Goal: Task Accomplishment & Management: Use online tool/utility

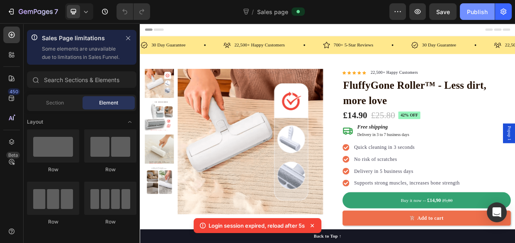
click at [479, 13] on div "Publish" at bounding box center [477, 11] width 21 height 9
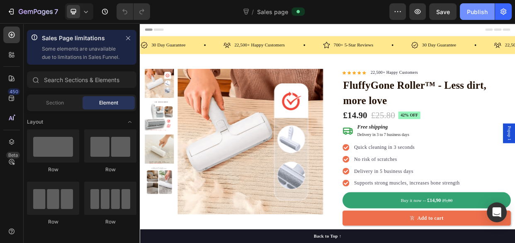
click at [471, 15] on div "Publish" at bounding box center [477, 11] width 21 height 9
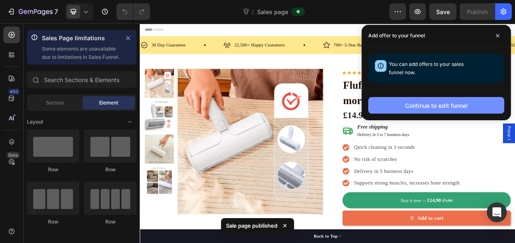
click at [455, 99] on button "Continue to edit funnel" at bounding box center [436, 105] width 136 height 17
click at [455, 108] on div "Continue to edit funnel" at bounding box center [436, 105] width 63 height 9
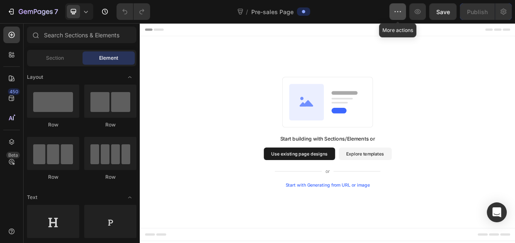
click at [399, 12] on icon "button" at bounding box center [399, 11] width 1 height 1
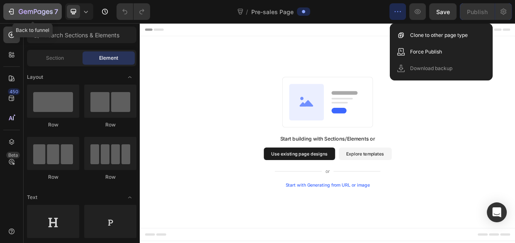
click at [30, 17] on button "7" at bounding box center [32, 11] width 58 height 17
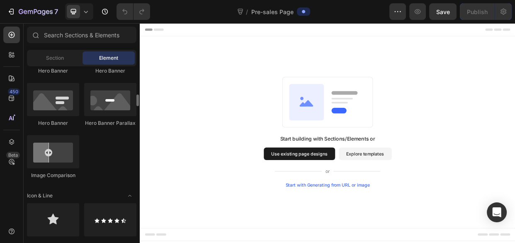
scroll to position [452, 0]
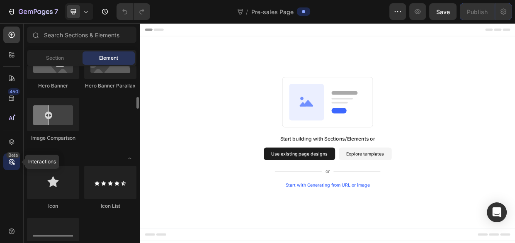
click at [15, 162] on icon at bounding box center [11, 161] width 8 height 8
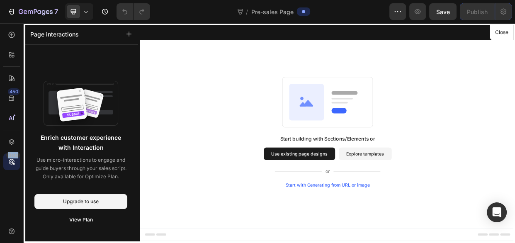
click at [21, 165] on div "450 Beta" at bounding box center [12, 133] width 24 height 220
click at [14, 163] on icon at bounding box center [13, 163] width 3 height 3
click at [514, 26] on div at bounding box center [388, 168] width 497 height 291
click at [501, 31] on button "Close" at bounding box center [501, 33] width 20 height 12
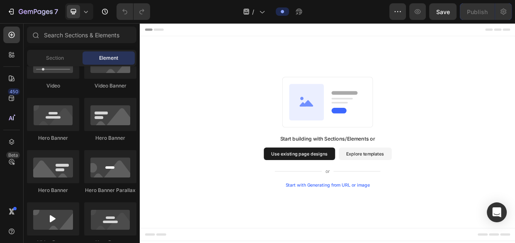
click at [151, 34] on div "Header" at bounding box center [160, 32] width 31 height 10
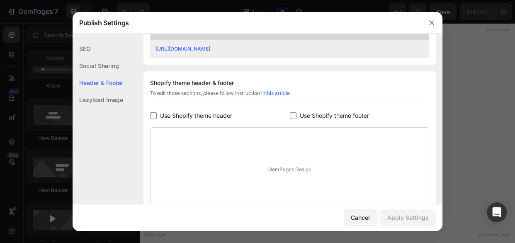
scroll to position [381, 0]
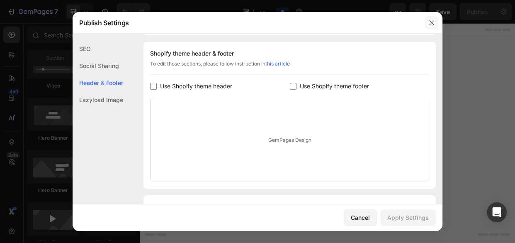
click at [434, 22] on icon "button" at bounding box center [431, 22] width 7 height 7
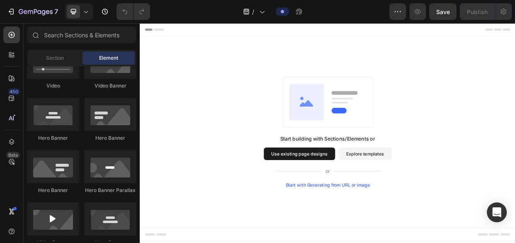
click at [162, 31] on span "Header" at bounding box center [164, 31] width 18 height 8
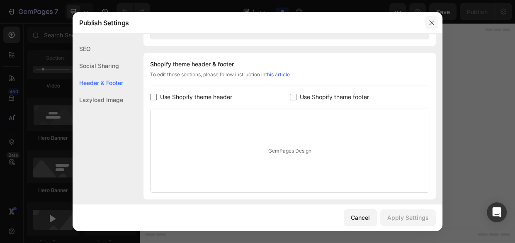
click at [426, 22] on button "button" at bounding box center [431, 22] width 13 height 13
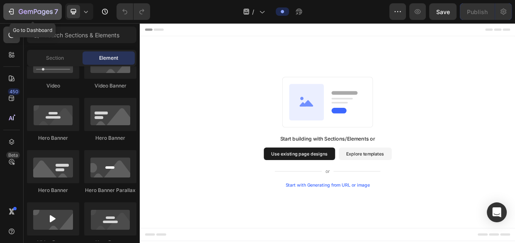
click at [40, 15] on icon "button" at bounding box center [36, 12] width 34 height 7
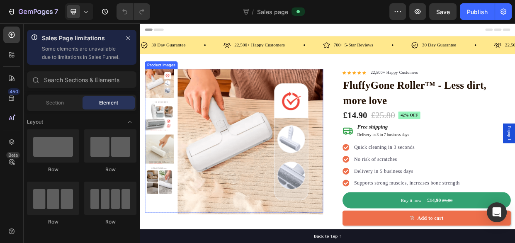
click at [306, 145] on img at bounding box center [285, 180] width 193 height 193
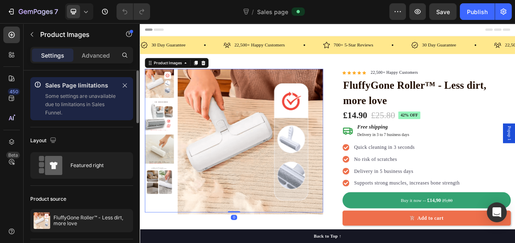
scroll to position [75, 0]
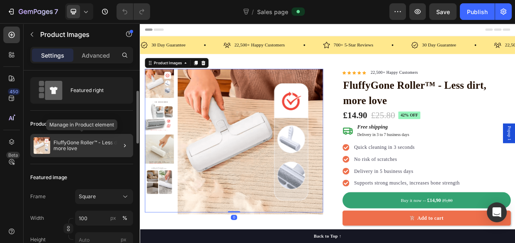
click at [82, 142] on p "FluffyGone Roller™ - Less dirt, more love" at bounding box center [91, 146] width 76 height 12
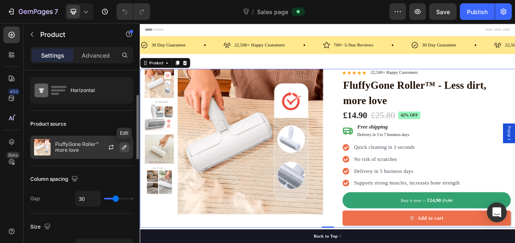
click at [127, 145] on icon "button" at bounding box center [124, 147] width 7 height 7
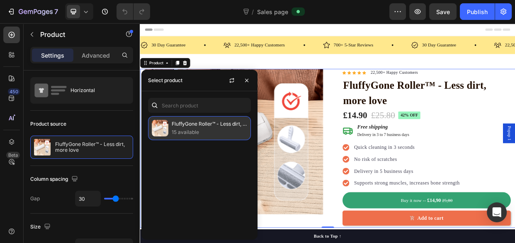
click at [198, 125] on p "FluffyGone Roller™ - Less dirt, more love" at bounding box center [209, 124] width 75 height 8
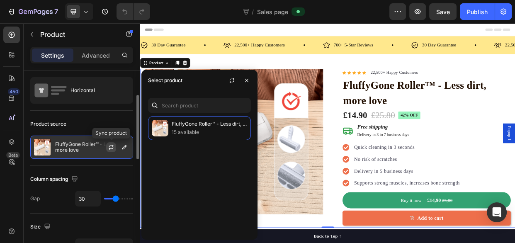
click at [113, 149] on icon "button" at bounding box center [111, 147] width 7 height 7
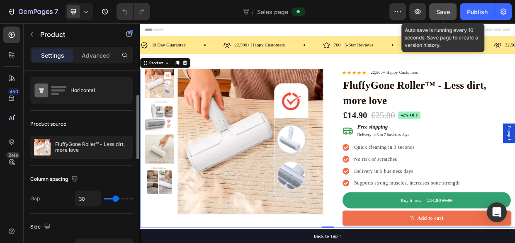
click at [450, 10] on button "Save" at bounding box center [442, 11] width 27 height 17
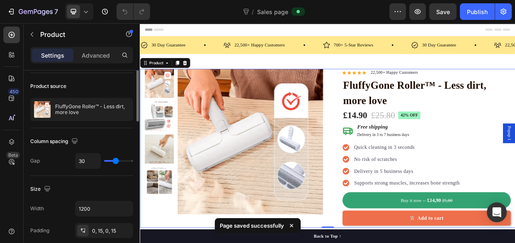
scroll to position [0, 0]
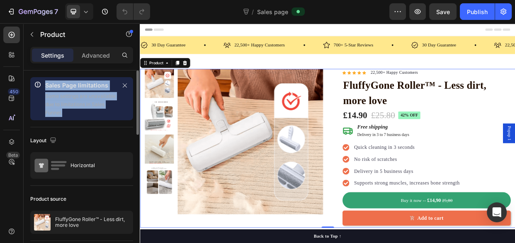
drag, startPoint x: 74, startPoint y: 112, endPoint x: 45, endPoint y: 85, distance: 39.6
click at [45, 85] on div "Sales Page limitations Some settings are unavailable due to limitations in Sale…" at bounding box center [80, 98] width 71 height 36
copy div "Sales Page limitations Some settings are unavailable due to limitations in Sale…"
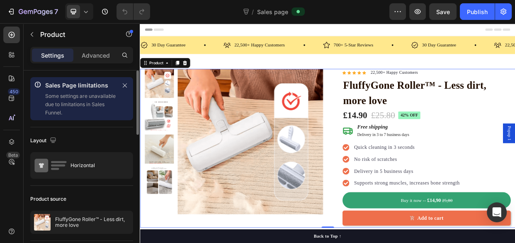
click at [98, 142] on div "Layout" at bounding box center [81, 140] width 103 height 13
click at [469, 12] on div "Publish" at bounding box center [477, 11] width 21 height 9
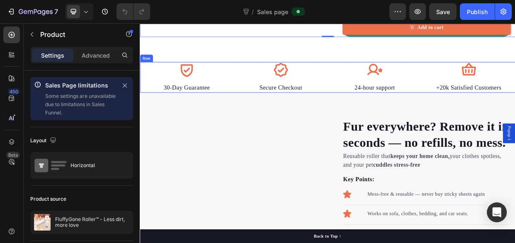
scroll to position [264, 0]
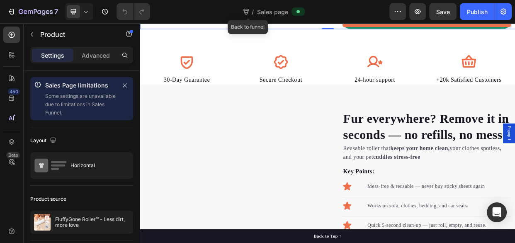
click at [247, 9] on icon at bounding box center [246, 11] width 8 height 8
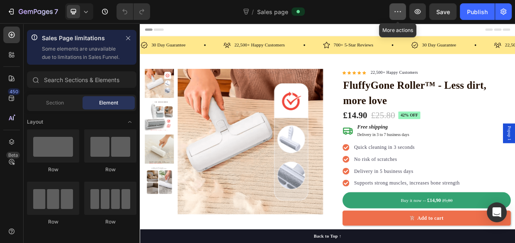
click at [397, 11] on icon "button" at bounding box center [397, 11] width 8 height 8
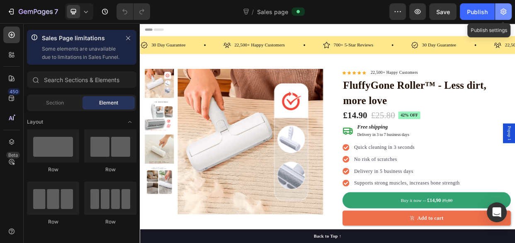
click at [505, 11] on icon "button" at bounding box center [503, 11] width 8 height 8
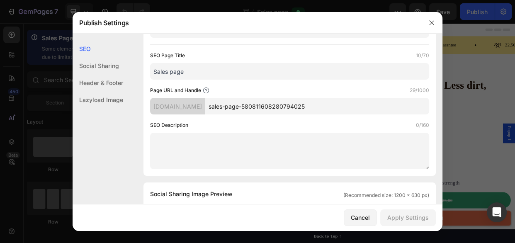
scroll to position [37, 0]
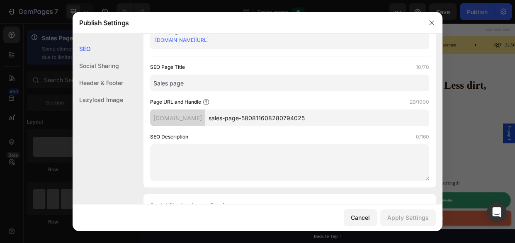
click at [215, 87] on input "Sales page" at bounding box center [289, 83] width 279 height 17
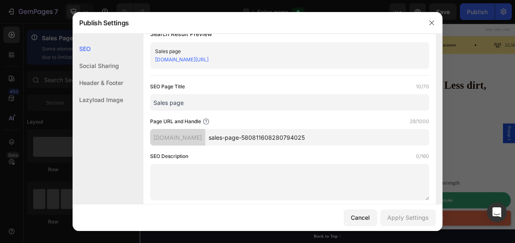
scroll to position [0, 0]
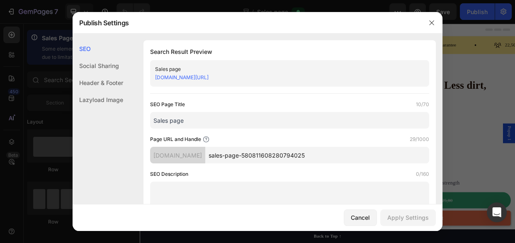
click at [315, 71] on div "Sales page" at bounding box center [282, 69] width 255 height 8
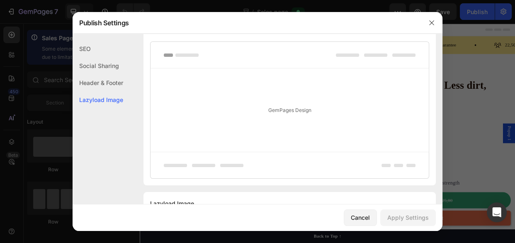
scroll to position [486, 0]
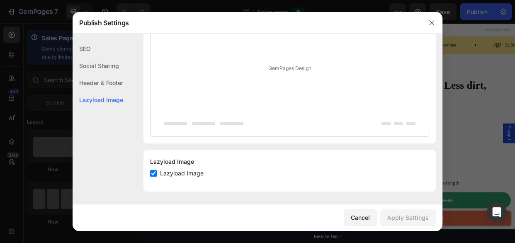
click at [104, 74] on div "Social Sharing" at bounding box center [98, 82] width 51 height 17
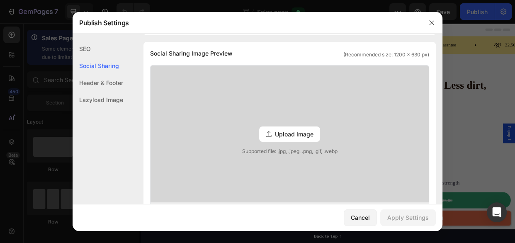
click at [76, 57] on div "SEO" at bounding box center [98, 65] width 51 height 17
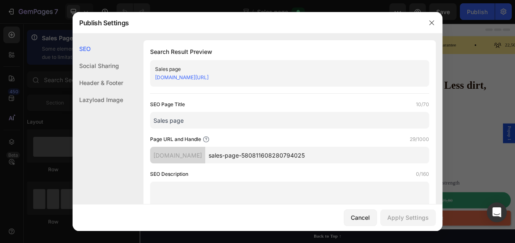
scroll to position [0, 0]
click at [426, 18] on button "button" at bounding box center [431, 22] width 13 height 13
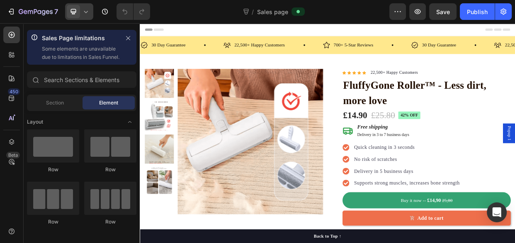
click at [89, 13] on icon at bounding box center [86, 11] width 8 height 8
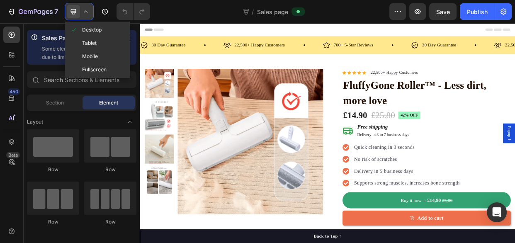
drag, startPoint x: 89, startPoint y: 13, endPoint x: 190, endPoint y: 17, distance: 101.2
click at [89, 13] on icon at bounding box center [86, 11] width 8 height 8
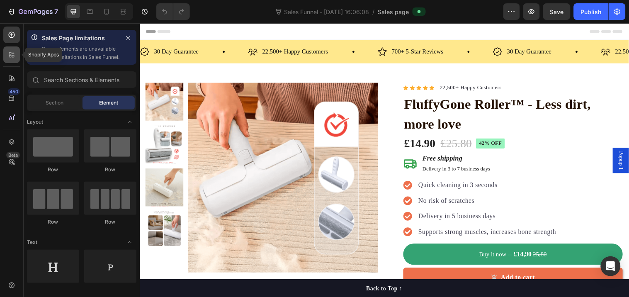
click at [13, 51] on icon at bounding box center [11, 55] width 8 height 8
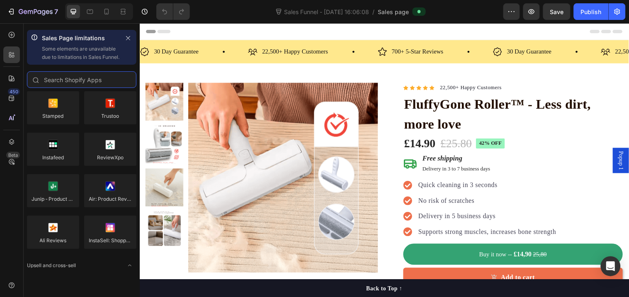
scroll to position [138, 0]
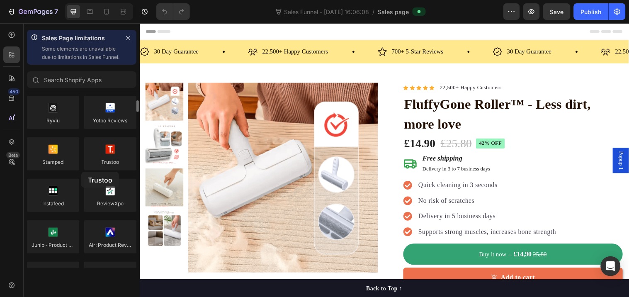
drag, startPoint x: 122, startPoint y: 163, endPoint x: 79, endPoint y: 172, distance: 43.9
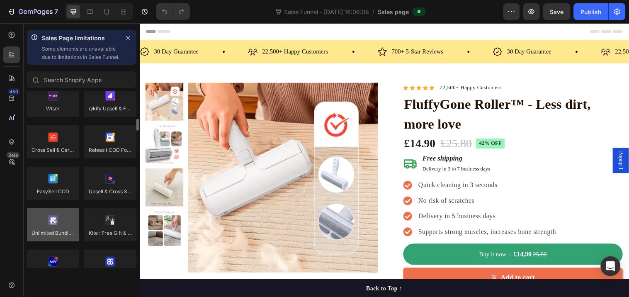
scroll to position [506, 0]
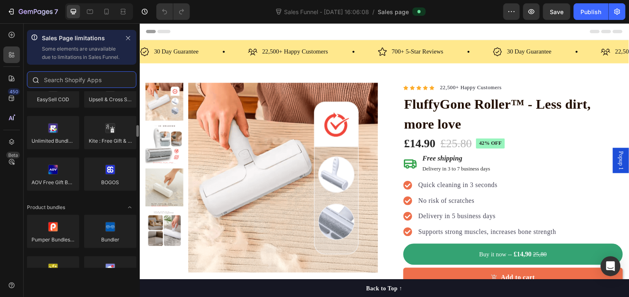
click at [72, 88] on input "text" at bounding box center [81, 79] width 109 height 17
type input "bk"
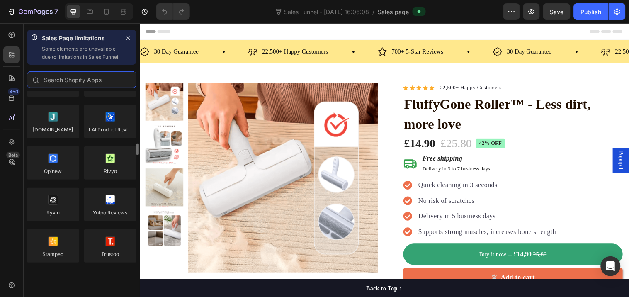
scroll to position [92, 0]
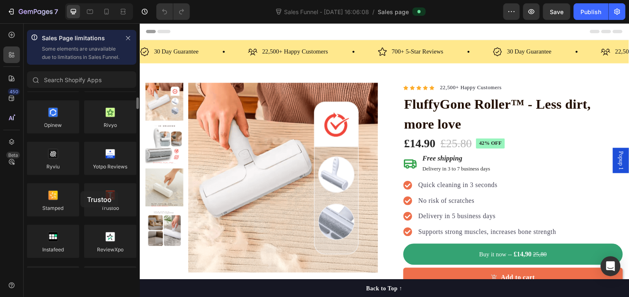
drag, startPoint x: 110, startPoint y: 202, endPoint x: 83, endPoint y: 191, distance: 29.2
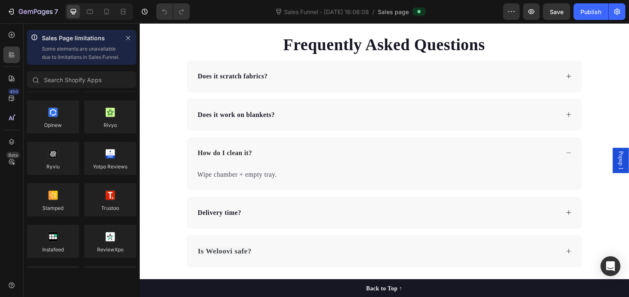
scroll to position [1863, 0]
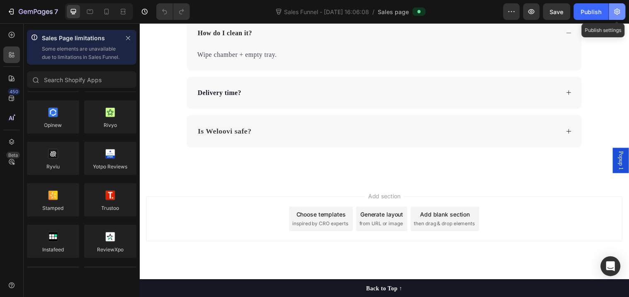
click at [514, 12] on button "button" at bounding box center [617, 11] width 17 height 17
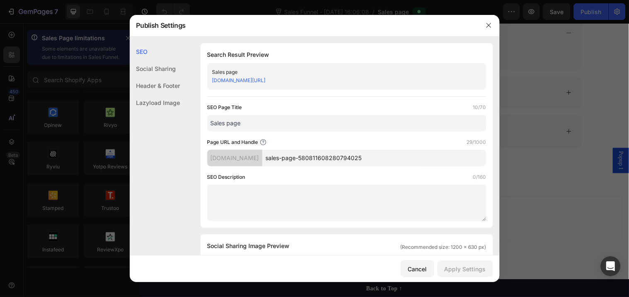
click at [266, 80] on link "if9u8q-14.myshopify.com/pages/sales-page-580811608280794025" at bounding box center [238, 80] width 53 height 6
drag, startPoint x: 377, startPoint y: 80, endPoint x: 210, endPoint y: 90, distance: 166.9
click at [210, 90] on div "Search Result Preview Sales page if9u8q-14.myshopify.com/pages/sales-page-58081…" at bounding box center [347, 135] width 292 height 184
copy link "if9u8q-14.myshopify.com/pages/sales-page-580811608280794025"
click at [264, 105] on div "SEO Page Title 10/70" at bounding box center [346, 107] width 279 height 8
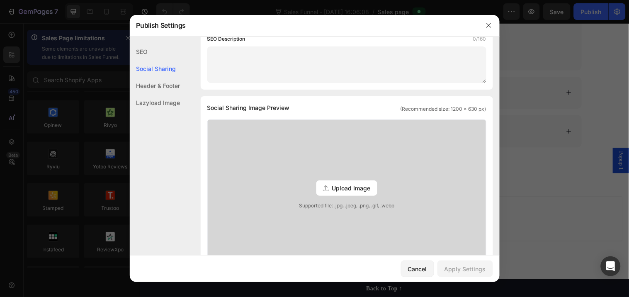
scroll to position [0, 0]
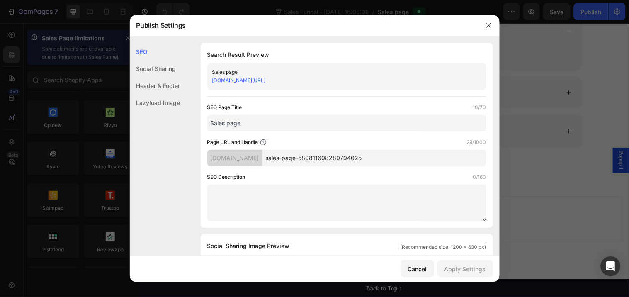
click at [307, 162] on input "sales-page-580811608280794025" at bounding box center [374, 158] width 224 height 17
click at [210, 156] on div "if9u8q-14.myshopify.com" at bounding box center [234, 158] width 55 height 17
click at [85, 37] on div at bounding box center [314, 148] width 629 height 297
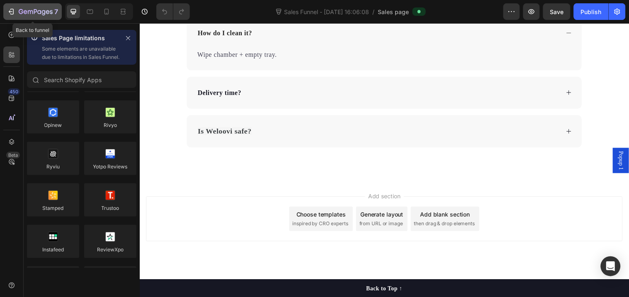
click at [42, 10] on icon "button" at bounding box center [36, 12] width 34 height 7
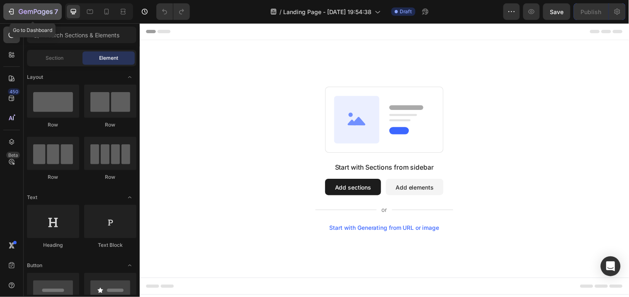
click at [34, 10] on icon "button" at bounding box center [36, 12] width 34 height 7
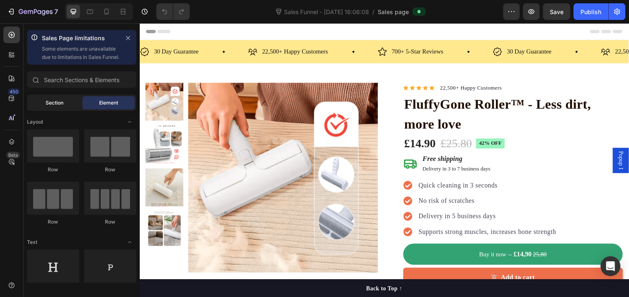
click at [42, 104] on div "Section" at bounding box center [55, 102] width 52 height 13
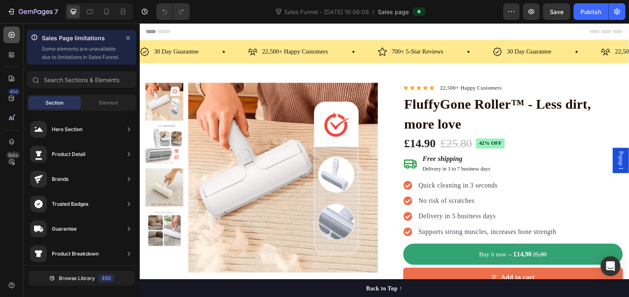
click at [11, 34] on icon at bounding box center [12, 35] width 6 height 6
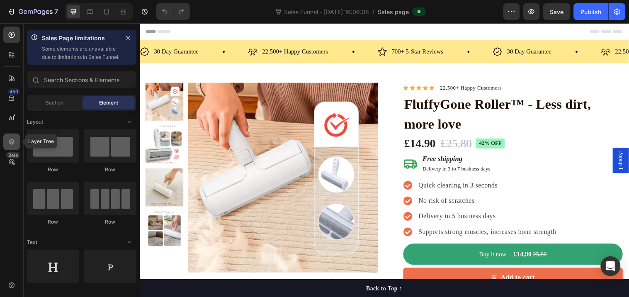
click at [13, 146] on div at bounding box center [11, 141] width 17 height 17
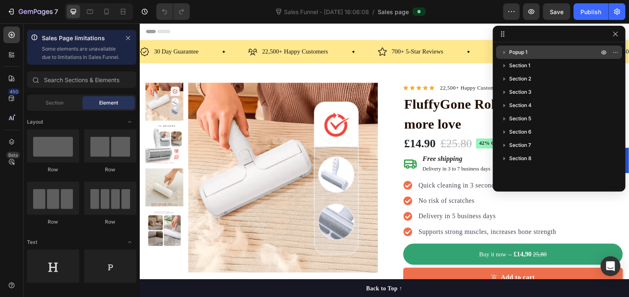
click at [527, 53] on span "Popup 1" at bounding box center [518, 52] width 18 height 8
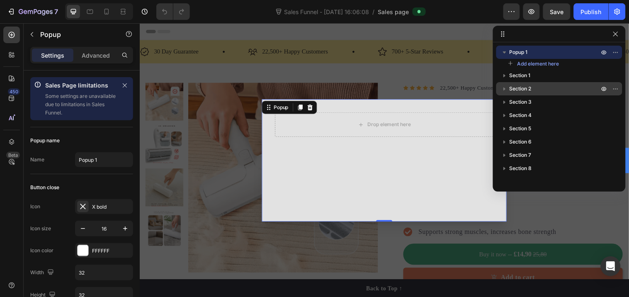
click at [539, 83] on div "Section 2" at bounding box center [558, 88] width 119 height 13
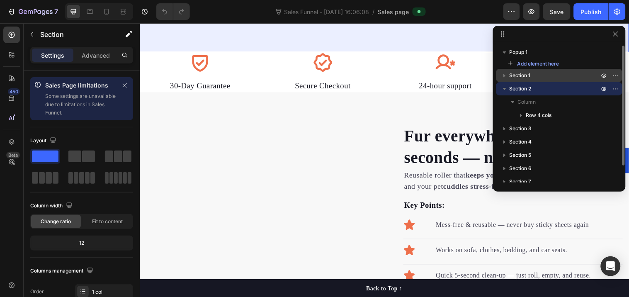
scroll to position [276, 0]
click at [529, 77] on span "Section 1" at bounding box center [519, 75] width 21 height 8
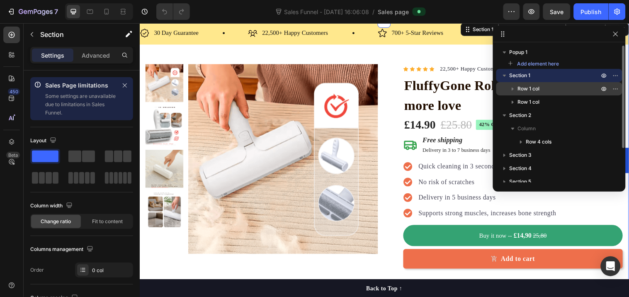
scroll to position [0, 0]
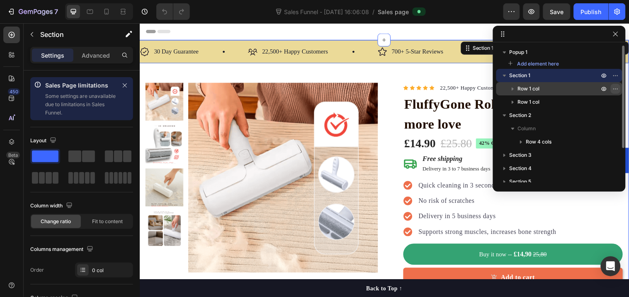
click at [616, 89] on icon "button" at bounding box center [615, 88] width 7 height 7
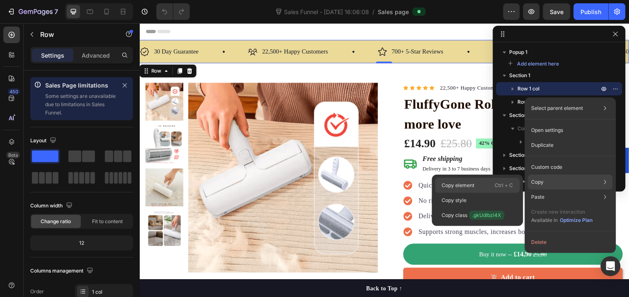
click at [470, 193] on div "Copy element Ctrl + C" at bounding box center [477, 200] width 85 height 15
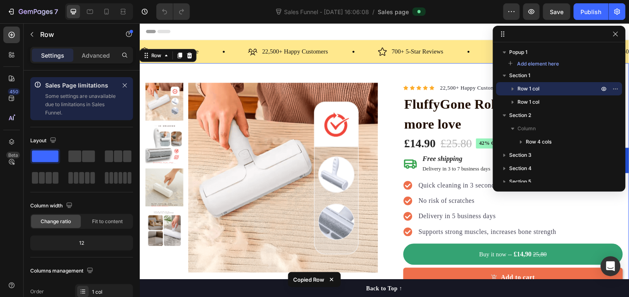
click at [387, 77] on div "Product Images Row Icon Icon Icon Icon Icon Icon List Hoz 22,500+ Happy Custome…" at bounding box center [387, 195] width 497 height 264
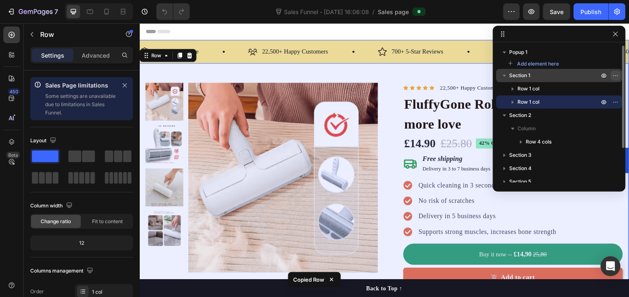
click at [618, 78] on button "button" at bounding box center [615, 75] width 10 height 10
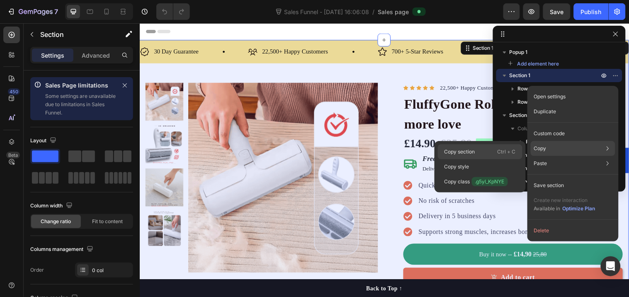
drag, startPoint x: 472, startPoint y: 154, endPoint x: 336, endPoint y: 131, distance: 137.0
click at [472, 154] on p "Copy section" at bounding box center [459, 151] width 31 height 7
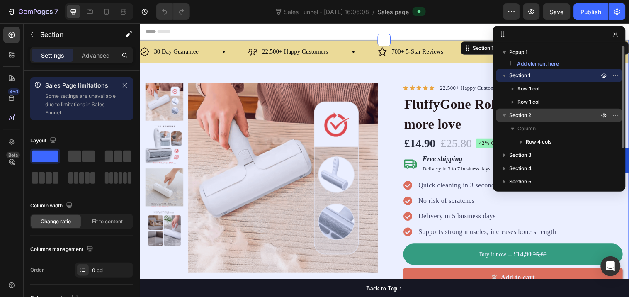
click at [541, 113] on p "Section 2" at bounding box center [554, 115] width 91 height 8
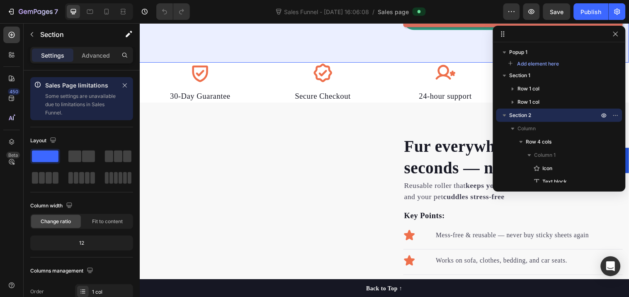
scroll to position [276, 0]
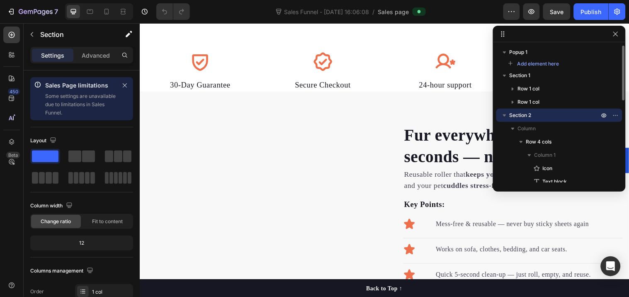
click at [523, 116] on span "Section 2" at bounding box center [520, 115] width 22 height 8
click at [614, 115] on icon "button" at bounding box center [615, 115] width 7 height 7
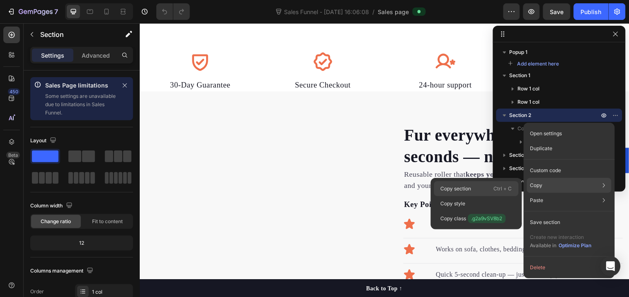
click at [459, 189] on p "Copy section" at bounding box center [455, 188] width 31 height 7
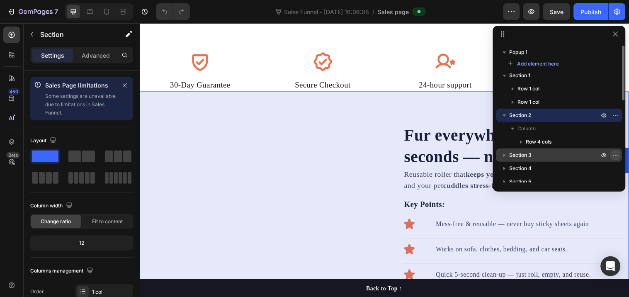
click at [615, 156] on icon "button" at bounding box center [615, 155] width 7 height 7
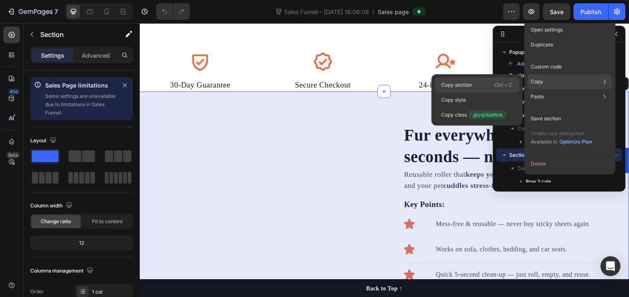
click at [461, 85] on p "Copy section" at bounding box center [456, 84] width 31 height 7
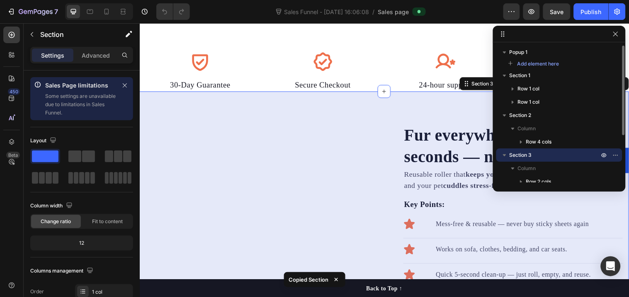
scroll to position [46, 0]
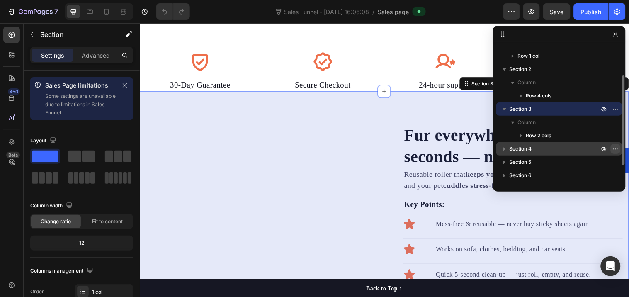
click at [617, 150] on icon "button" at bounding box center [615, 148] width 7 height 7
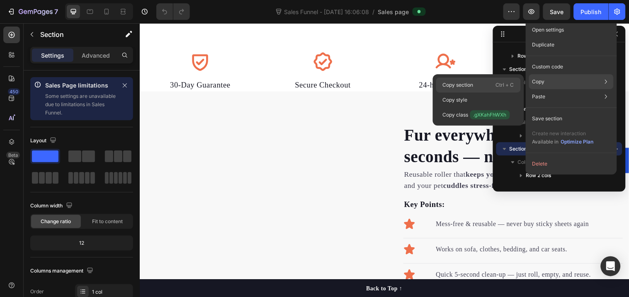
click at [475, 92] on div "Copy section Ctrl + C" at bounding box center [478, 99] width 85 height 15
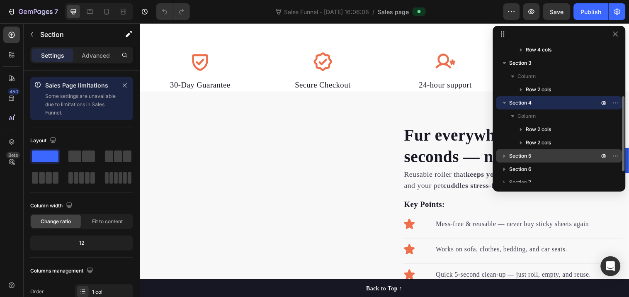
scroll to position [112, 0]
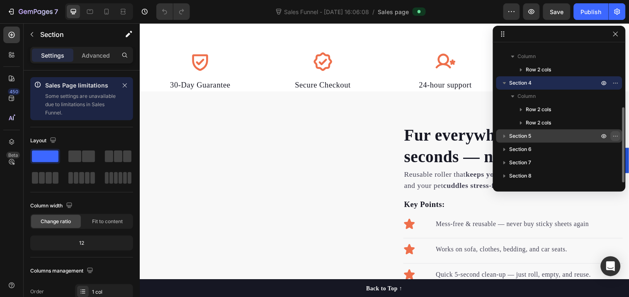
click at [617, 137] on icon "button" at bounding box center [615, 136] width 7 height 7
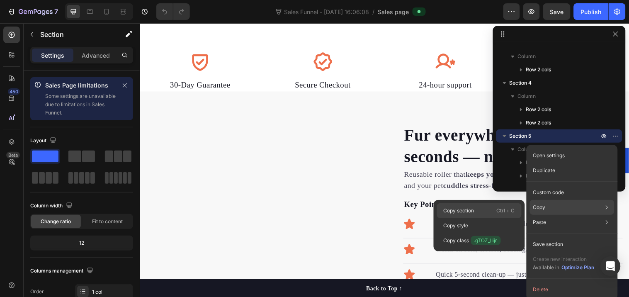
click at [456, 212] on p "Copy section" at bounding box center [458, 210] width 31 height 7
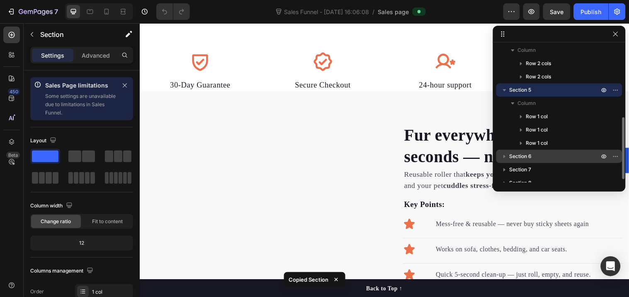
scroll to position [164, 0]
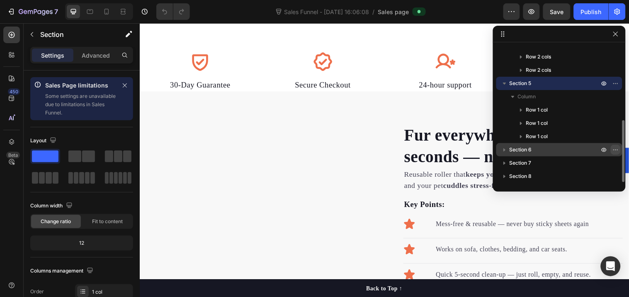
click at [617, 148] on icon "button" at bounding box center [615, 149] width 7 height 7
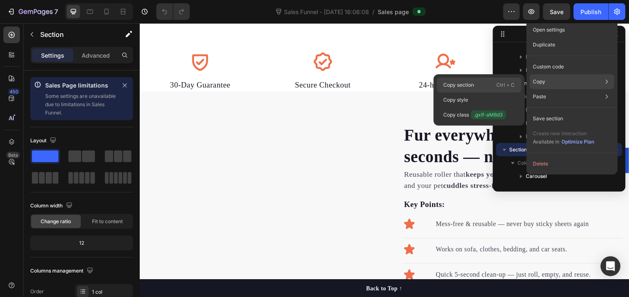
drag, startPoint x: 467, startPoint y: 80, endPoint x: 329, endPoint y: 52, distance: 141.1
click at [467, 92] on div "Copy section Ctrl + C" at bounding box center [479, 99] width 85 height 15
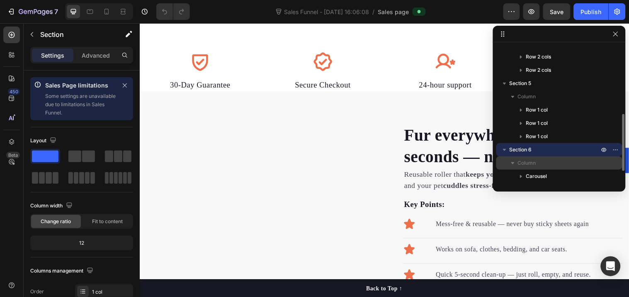
scroll to position [191, 0]
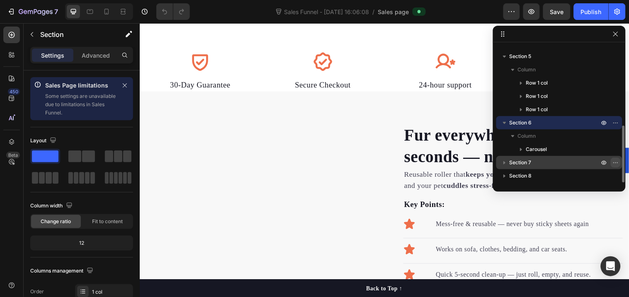
click at [614, 164] on icon "button" at bounding box center [615, 162] width 7 height 7
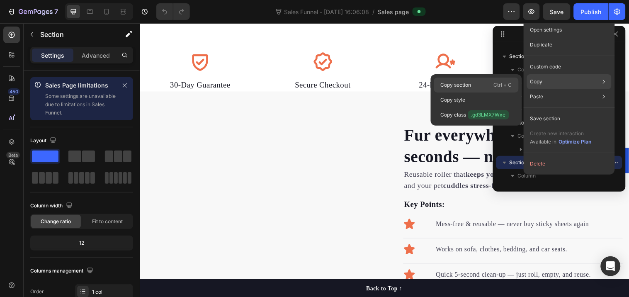
drag, startPoint x: 460, startPoint y: 83, endPoint x: 328, endPoint y: 62, distance: 133.9
click at [460, 83] on p "Copy section" at bounding box center [455, 84] width 31 height 7
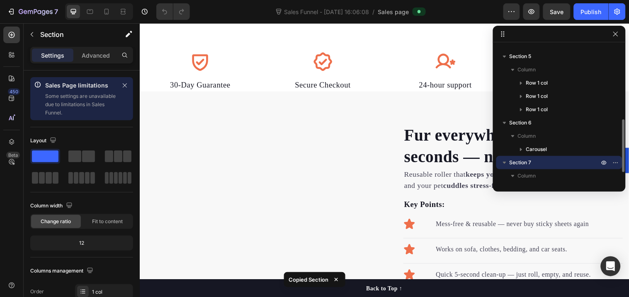
click at [531, 162] on span "Section 7" at bounding box center [520, 162] width 22 height 8
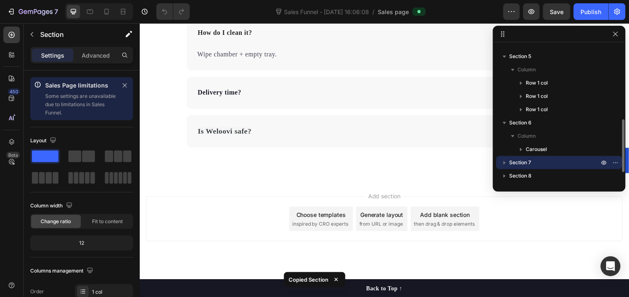
scroll to position [1717, 0]
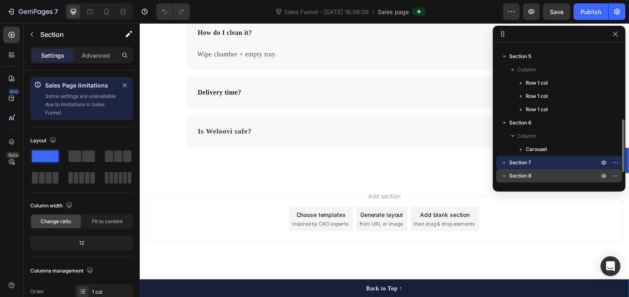
click at [536, 170] on div "Section 8" at bounding box center [558, 175] width 119 height 13
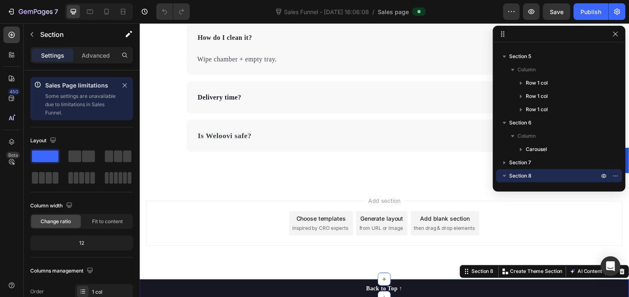
scroll to position [1863, 0]
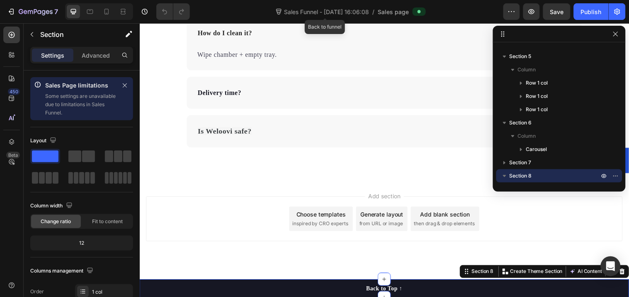
click at [285, 14] on span "Sales Funnel - Aug 20, 16:06:08" at bounding box center [327, 11] width 88 height 9
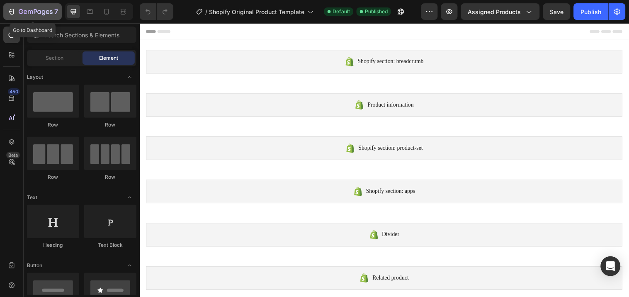
click at [10, 15] on icon "button" at bounding box center [11, 11] width 8 height 8
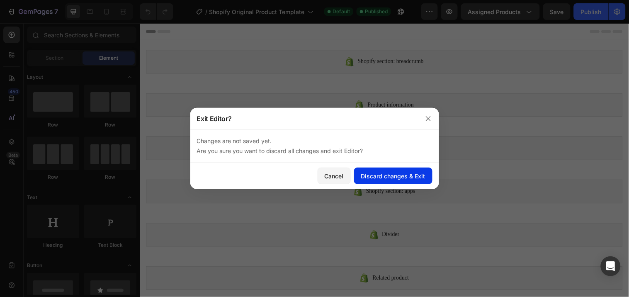
click at [370, 179] on div "Discard changes & Exit" at bounding box center [393, 176] width 64 height 9
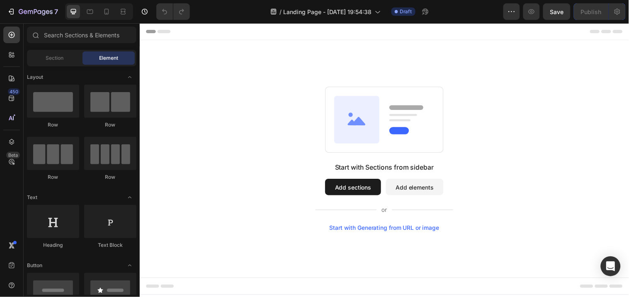
click at [399, 189] on button "Add elements" at bounding box center [418, 189] width 58 height 17
click at [407, 189] on button "Add elements" at bounding box center [418, 189] width 58 height 17
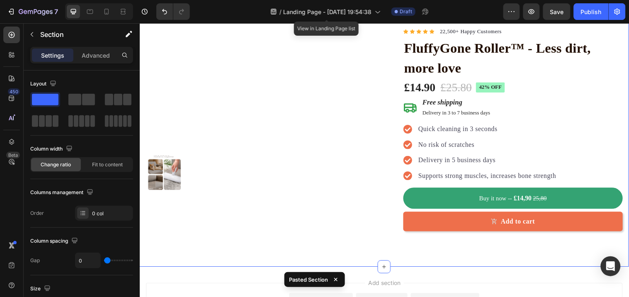
scroll to position [54, 0]
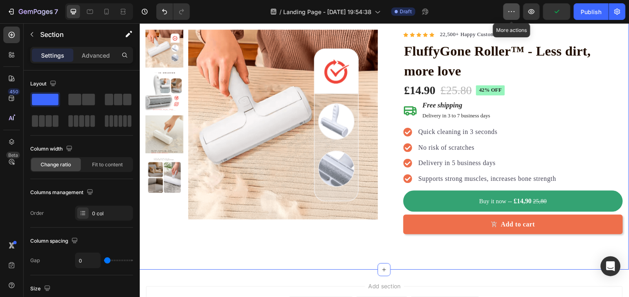
click at [514, 10] on icon "button" at bounding box center [511, 11] width 8 height 8
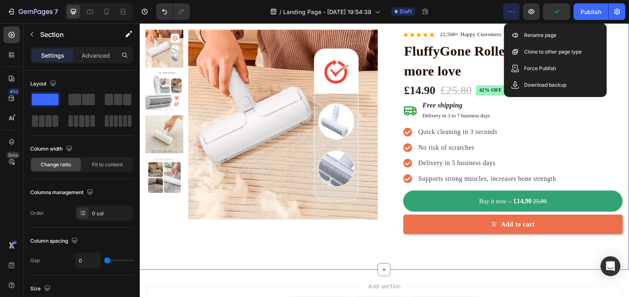
click at [514, 10] on icon "button" at bounding box center [511, 11] width 8 height 8
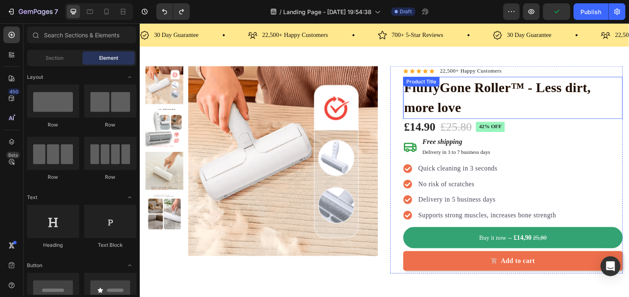
scroll to position [0, 0]
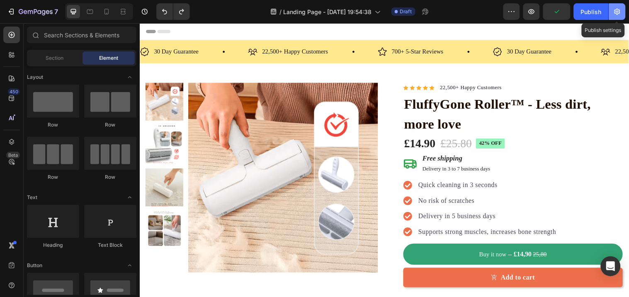
click at [614, 12] on icon "button" at bounding box center [617, 11] width 8 height 8
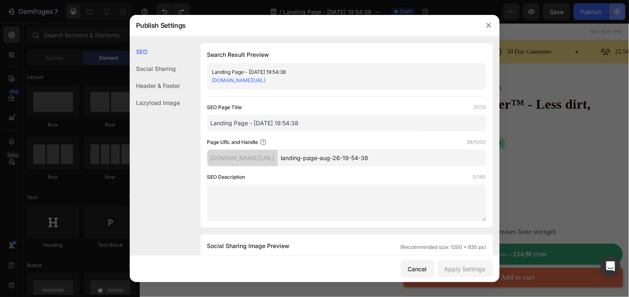
click at [614, 12] on div at bounding box center [314, 148] width 629 height 297
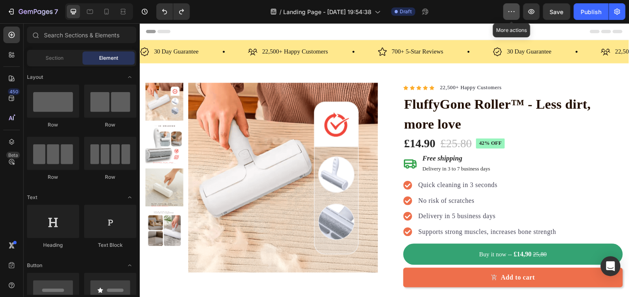
click at [512, 9] on icon "button" at bounding box center [511, 11] width 8 height 8
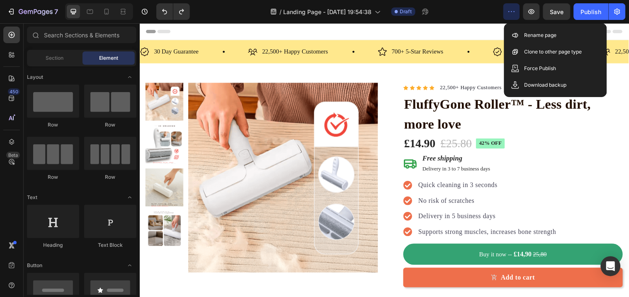
click at [512, 9] on icon "button" at bounding box center [511, 11] width 8 height 8
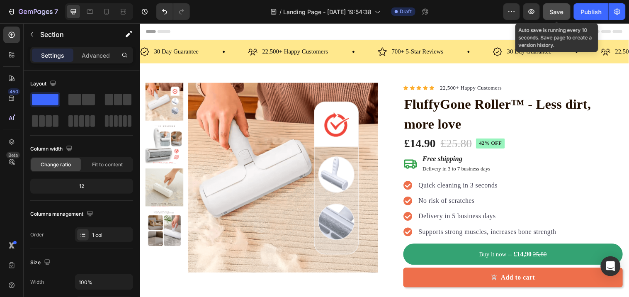
click at [556, 11] on span "Save" at bounding box center [557, 11] width 14 height 7
click at [563, 10] on span "Save" at bounding box center [557, 11] width 14 height 7
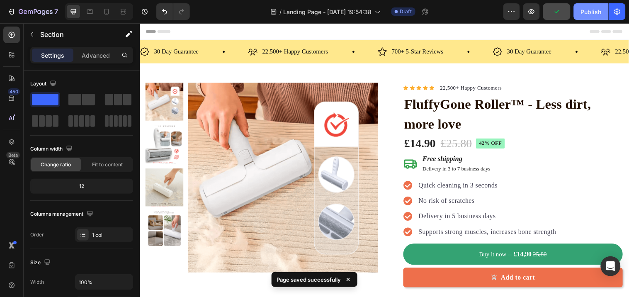
click at [595, 15] on div "Publish" at bounding box center [590, 11] width 21 height 9
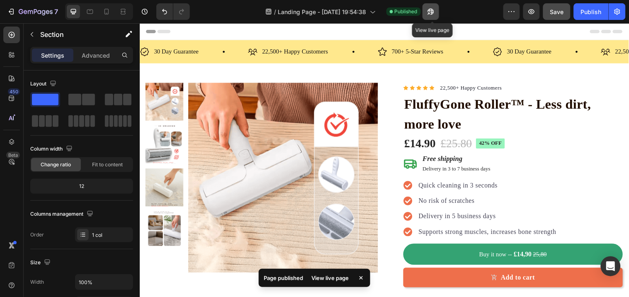
click at [436, 11] on button "button" at bounding box center [430, 11] width 17 height 17
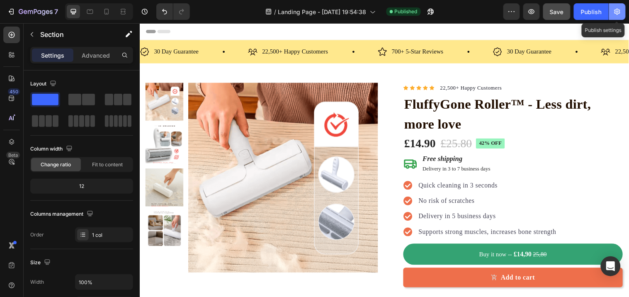
click at [615, 13] on icon "button" at bounding box center [617, 11] width 8 height 8
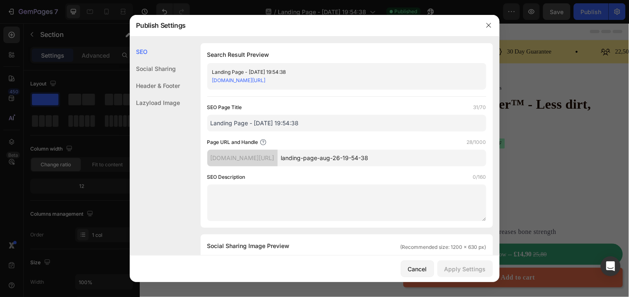
click at [578, 53] on div at bounding box center [314, 148] width 629 height 297
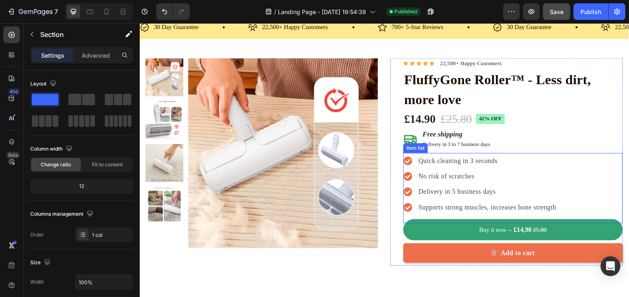
scroll to position [46, 0]
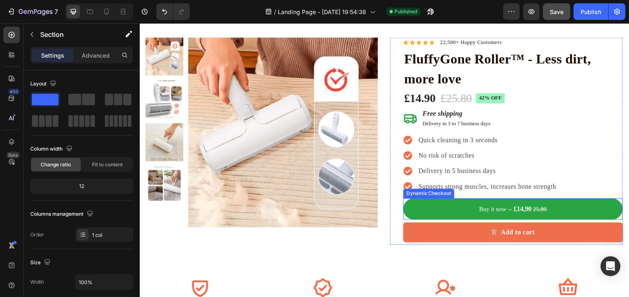
click at [570, 214] on button "Buy it now -- £14,90 25,80" at bounding box center [518, 212] width 223 height 22
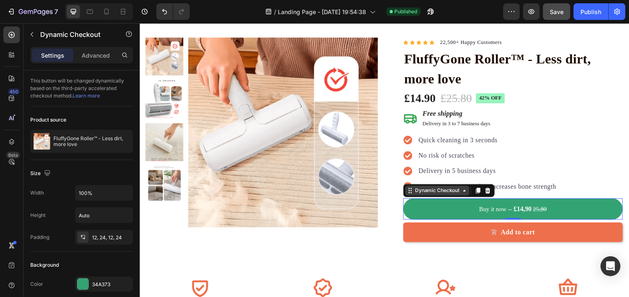
click at [444, 195] on div "Dynamic Checkout" at bounding box center [442, 192] width 48 height 7
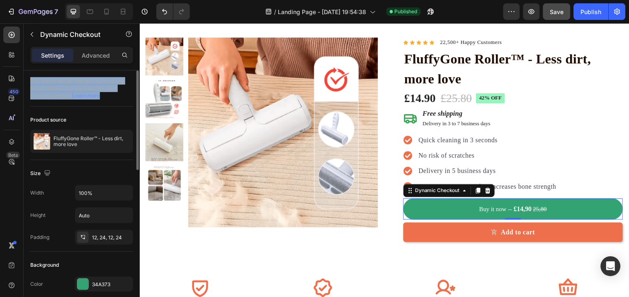
drag, startPoint x: 28, startPoint y: 76, endPoint x: 116, endPoint y: 98, distance: 91.0
copy div "This button will be changed dynamically based on the third-party accelerated ch…"
click at [87, 93] on link "Learn more" at bounding box center [86, 95] width 27 height 6
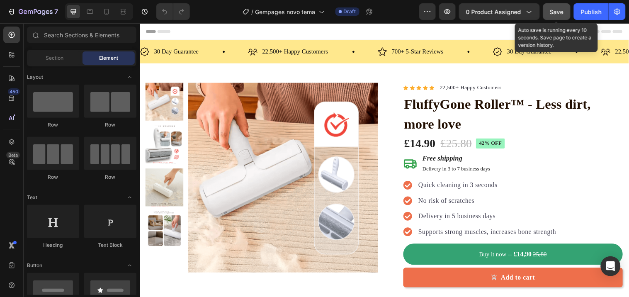
click at [561, 8] on span "Save" at bounding box center [557, 11] width 14 height 7
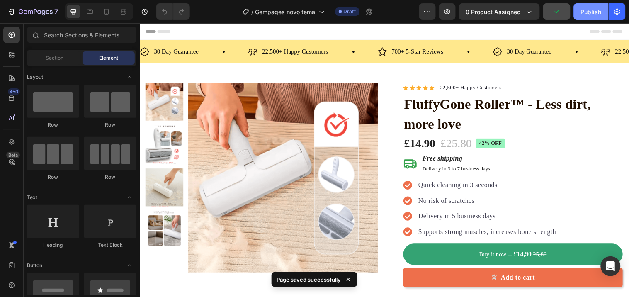
click at [586, 10] on div "Publish" at bounding box center [590, 11] width 21 height 9
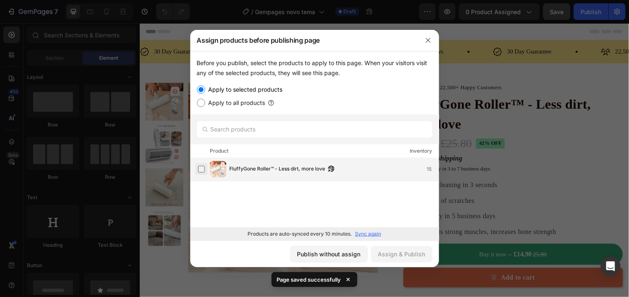
click at [200, 169] on label at bounding box center [201, 169] width 7 height 7
click at [407, 249] on button "Assign & Publish" at bounding box center [401, 254] width 61 height 17
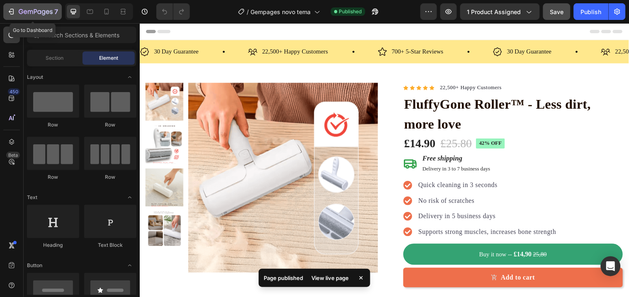
click at [19, 15] on icon "button" at bounding box center [36, 12] width 34 height 7
